Goal: Find specific page/section: Find specific page/section

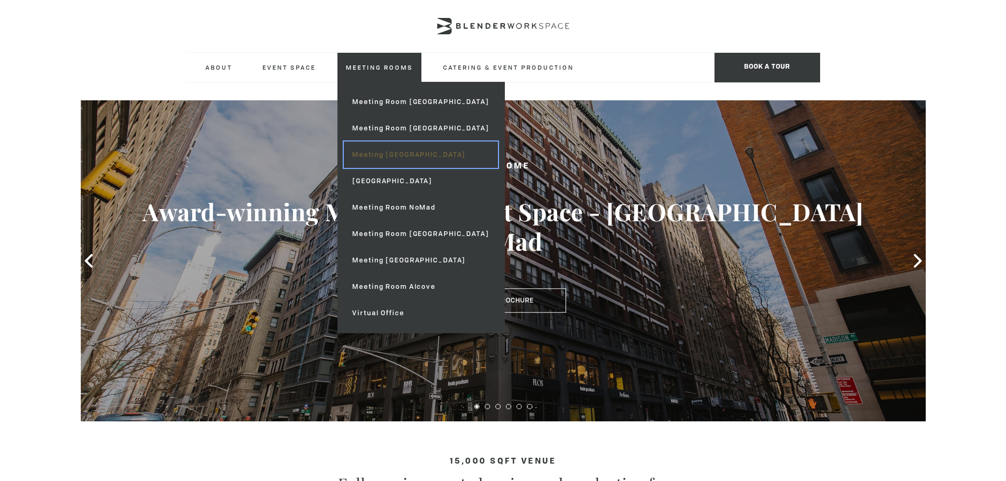
click at [381, 148] on link "Meeting [GEOGRAPHIC_DATA]" at bounding box center [421, 154] width 154 height 26
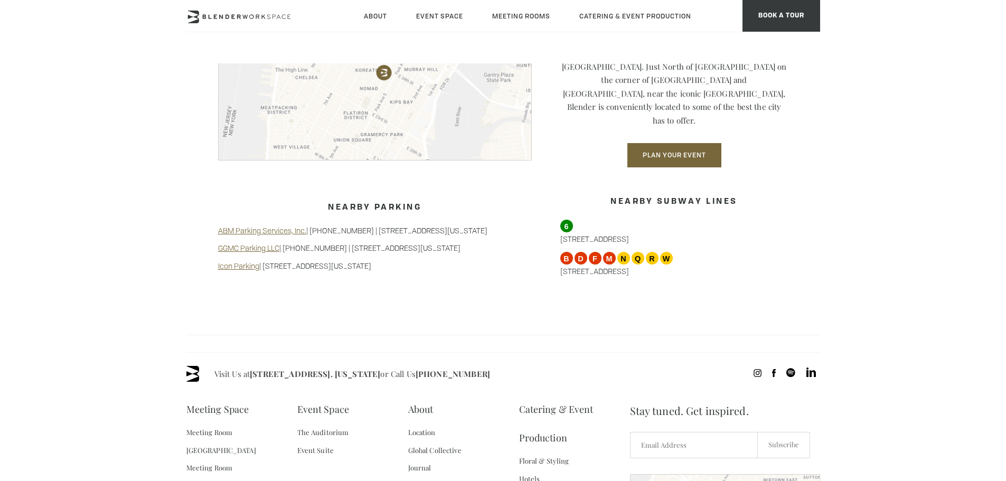
scroll to position [950, 0]
